Goal: Find specific page/section

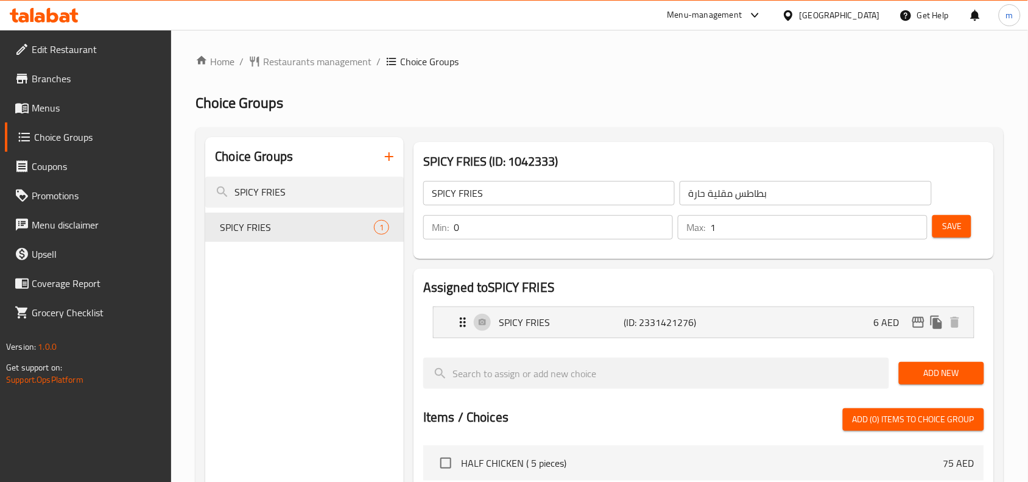
scroll to position [152, 0]
click at [289, 67] on span "Restaurants management" at bounding box center [317, 61] width 108 height 15
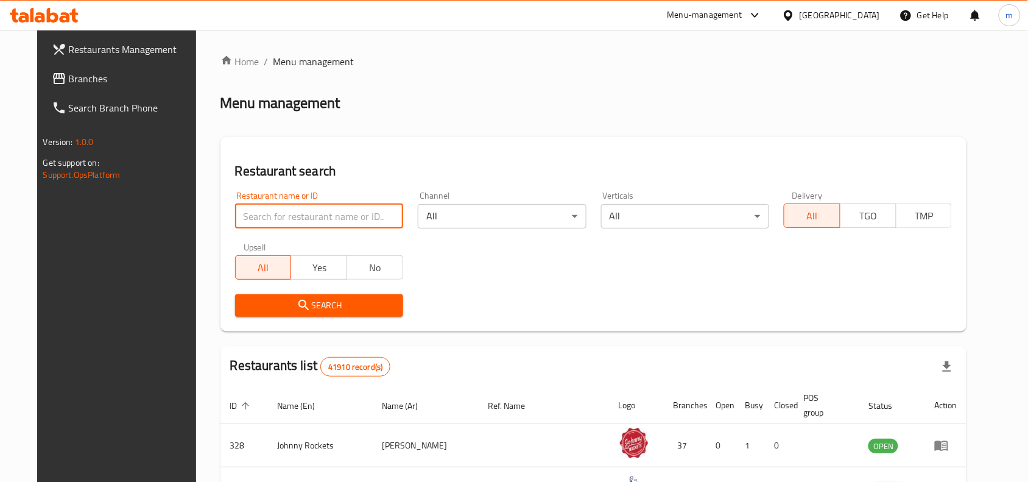
click at [265, 213] on input "search" at bounding box center [319, 216] width 168 height 24
click at [108, 85] on span "Branches" at bounding box center [134, 78] width 130 height 15
click at [250, 209] on input "search" at bounding box center [319, 216] width 168 height 24
